Goal: Task Accomplishment & Management: Manage account settings

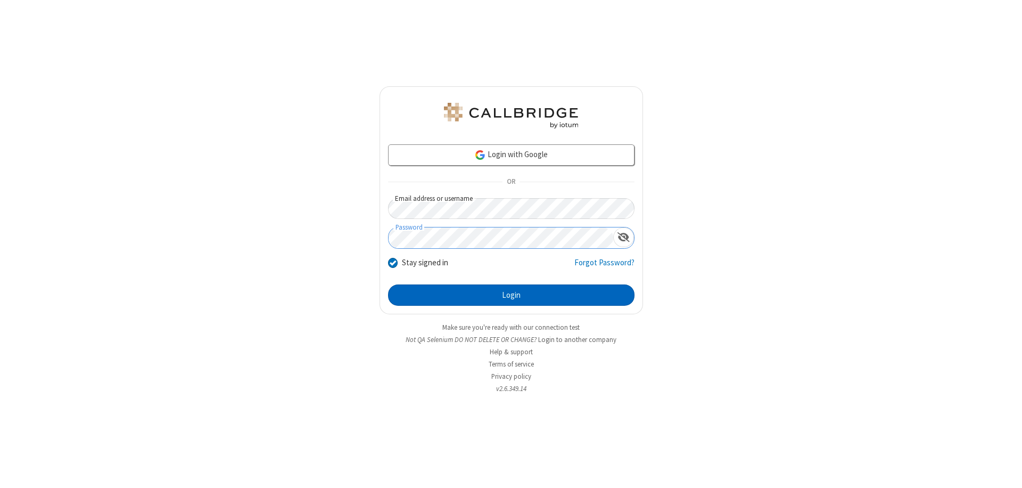
click at [511, 295] on button "Login" at bounding box center [511, 294] width 246 height 21
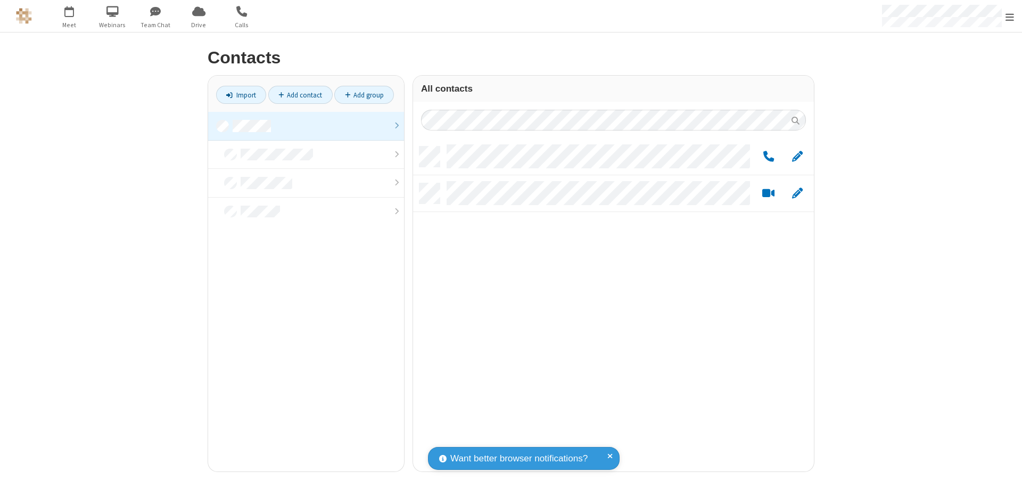
scroll to position [325, 393]
click at [306, 126] on link at bounding box center [306, 126] width 196 height 29
click at [797, 156] on span "Edit" at bounding box center [797, 156] width 11 height 13
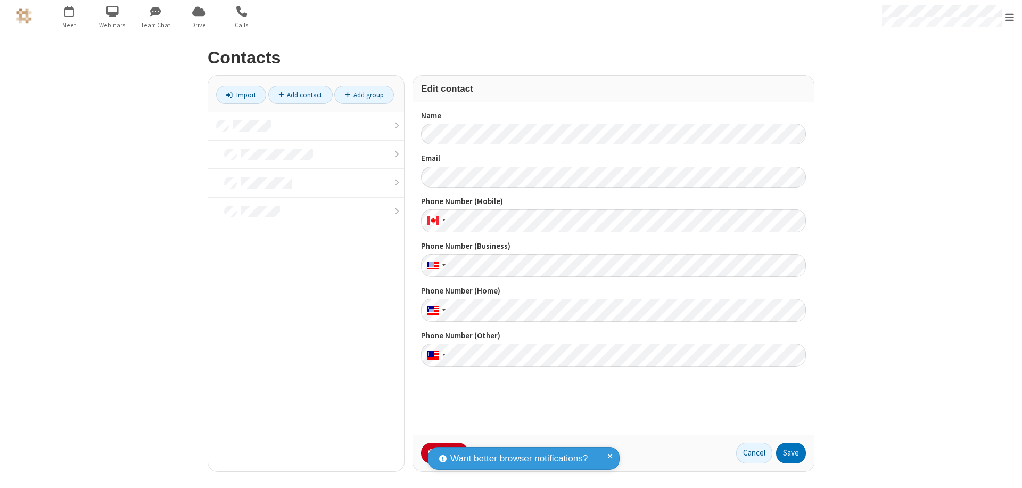
click at [0, 0] on button "No Thanks" at bounding box center [0, 0] width 0 height 0
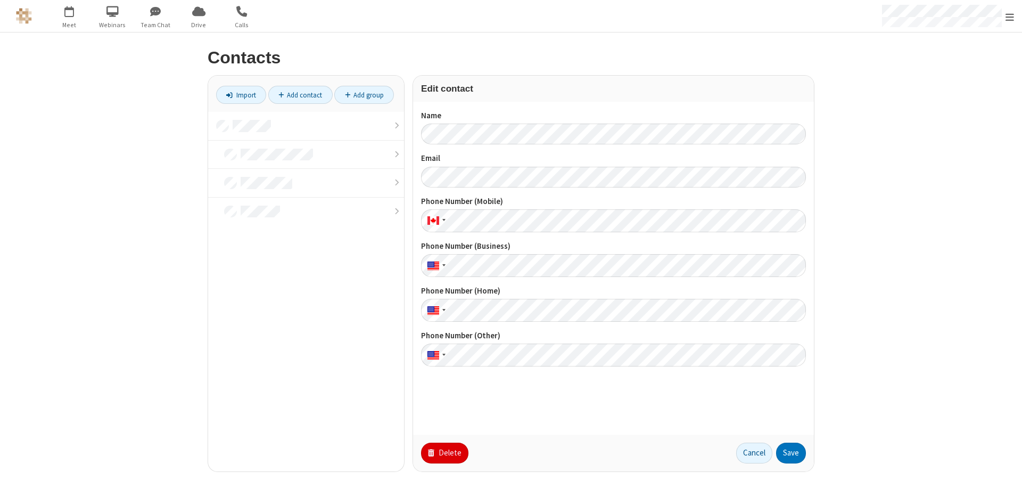
click at [443, 452] on button "Delete" at bounding box center [444, 452] width 47 height 21
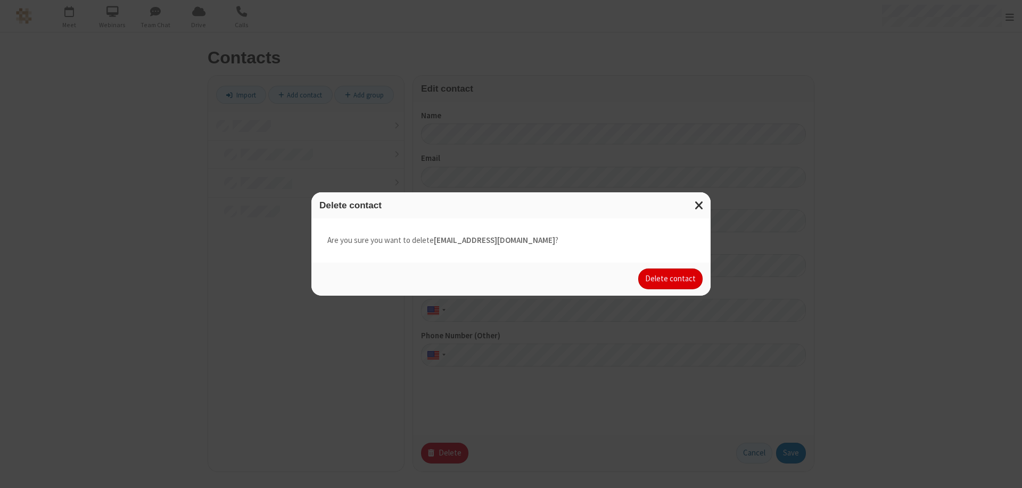
click at [671, 278] on button "Delete contact" at bounding box center [670, 278] width 64 height 21
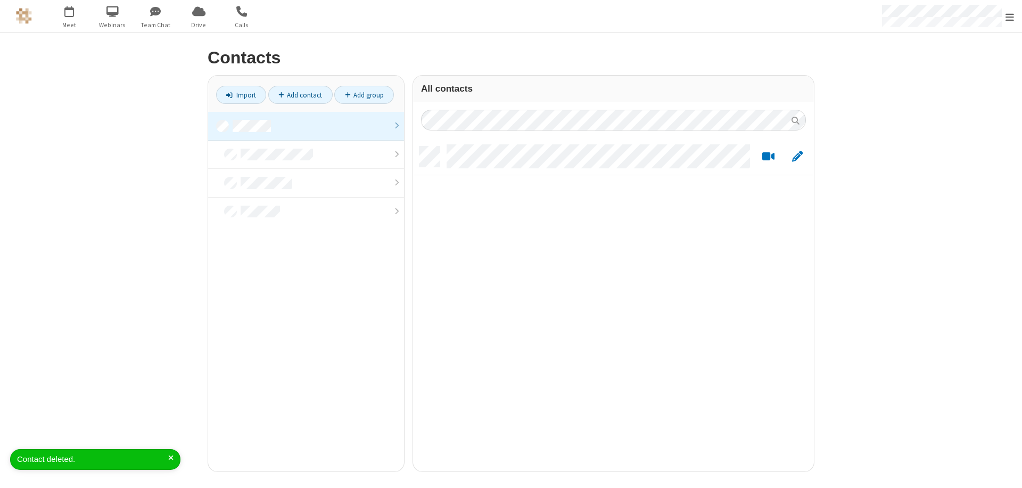
scroll to position [325, 393]
